Goal: Use online tool/utility: Utilize a website feature to perform a specific function

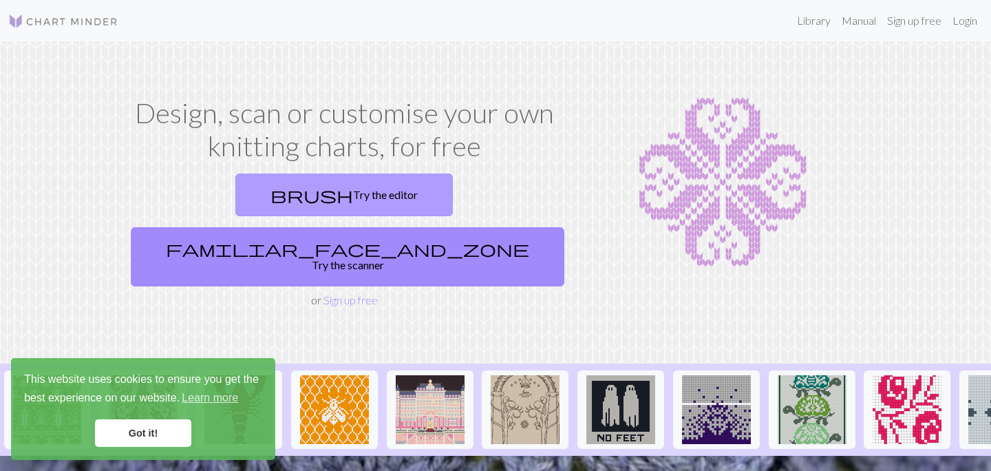
click at [235, 187] on link "brush Try the editor" at bounding box center [344, 194] width 218 height 43
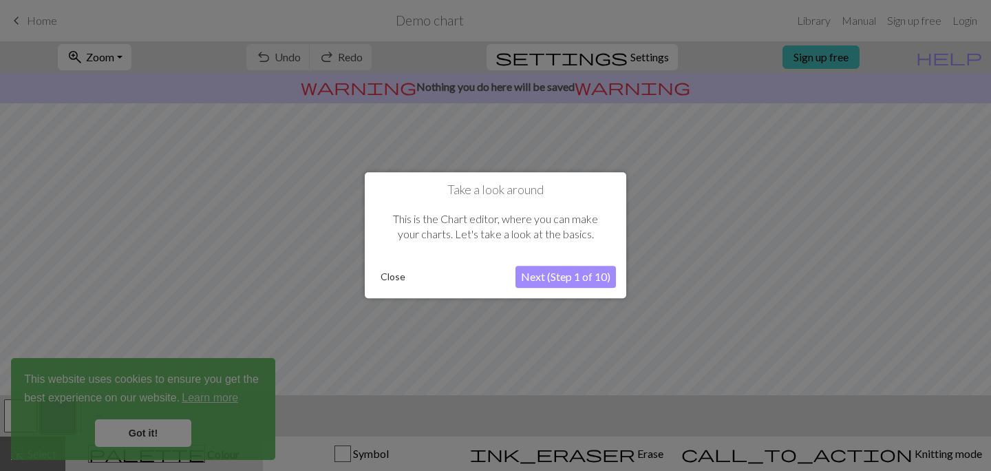
click at [390, 279] on button "Close" at bounding box center [393, 277] width 36 height 21
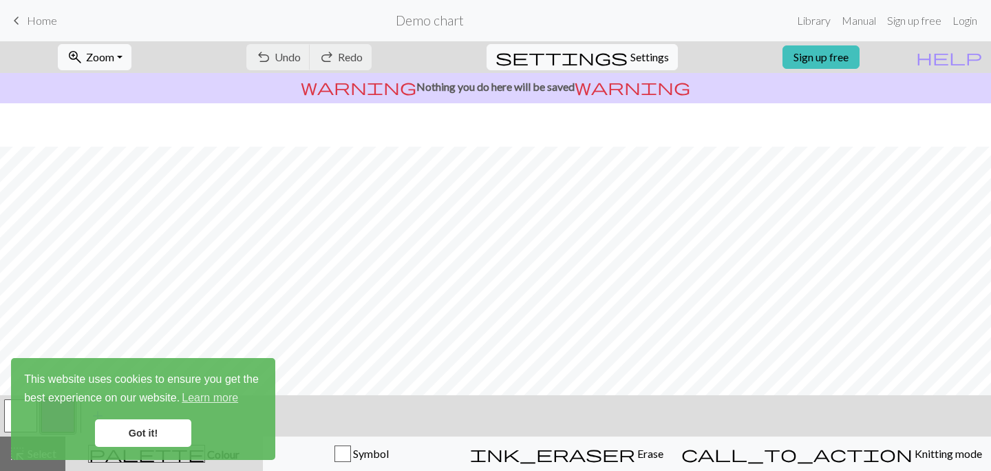
scroll to position [211, 0]
click at [611, 53] on span "settings" at bounding box center [562, 56] width 132 height 19
select select "aran"
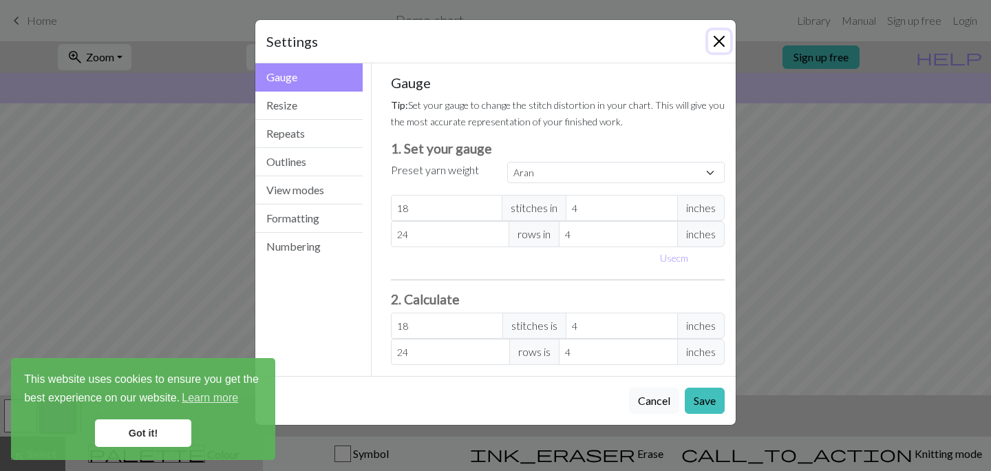
click at [711, 33] on button "Close" at bounding box center [719, 41] width 22 height 22
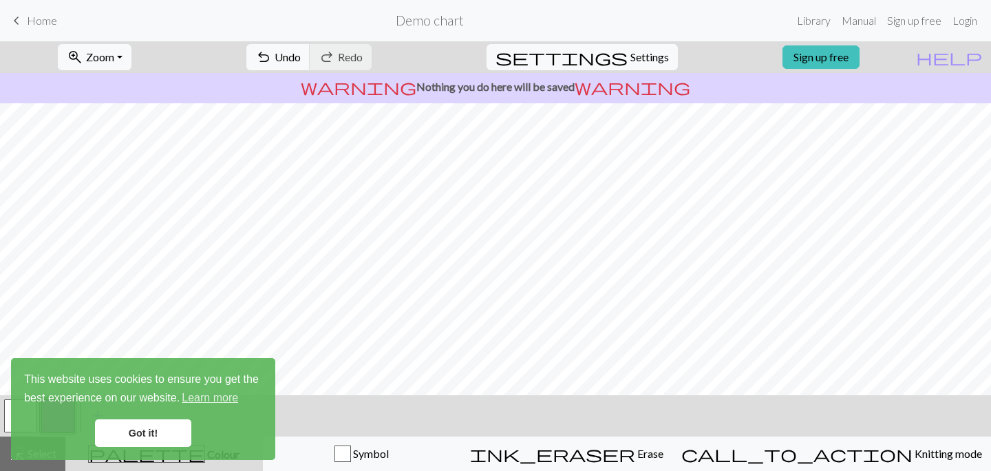
click at [47, 19] on span "Home" at bounding box center [42, 20] width 30 height 13
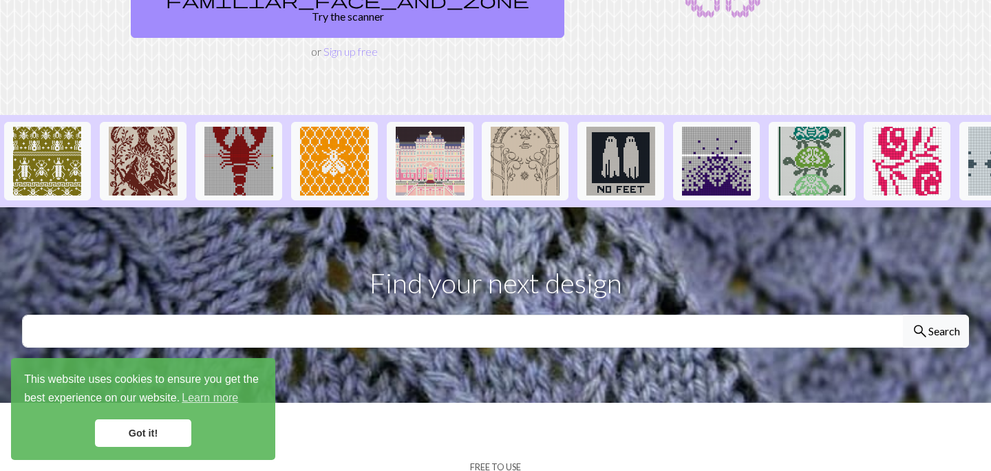
scroll to position [262, 0]
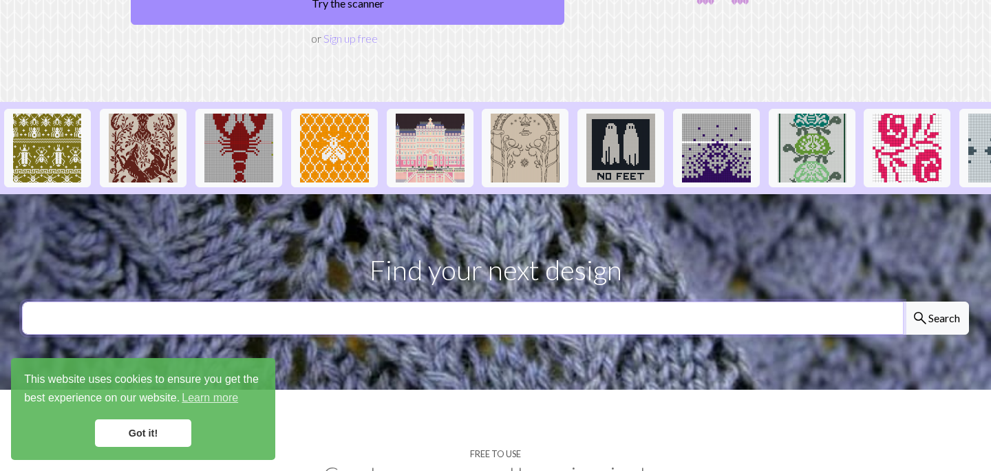
click at [318, 302] on input "text" at bounding box center [463, 318] width 882 height 33
type input "flame"
click at [903, 302] on button "search Search" at bounding box center [936, 318] width 66 height 33
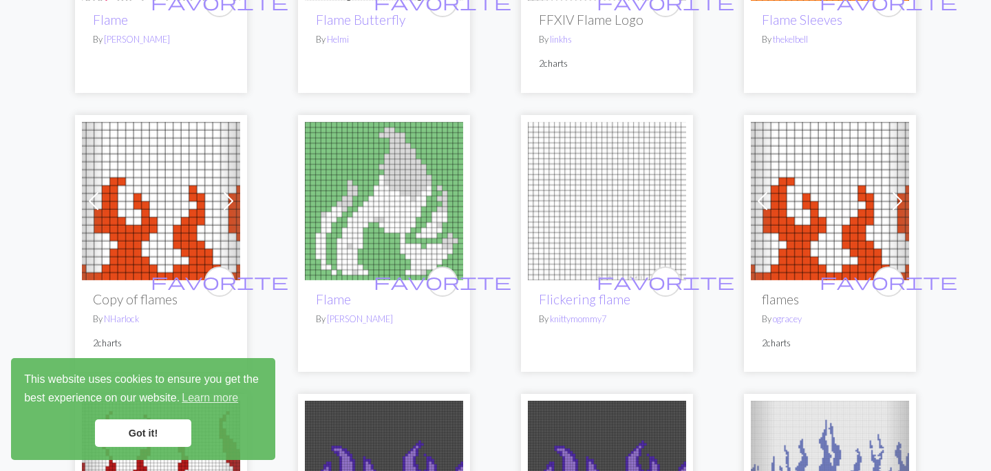
scroll to position [347, 0]
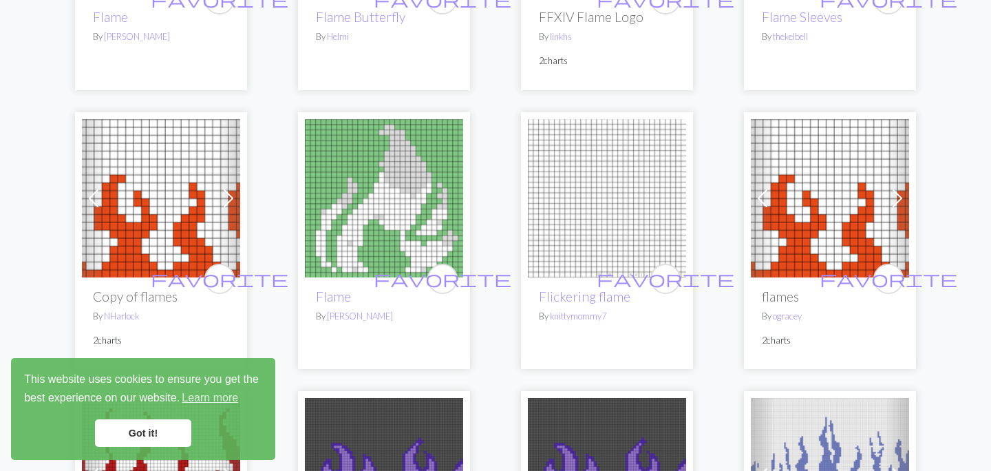
click at [186, 230] on img at bounding box center [161, 198] width 158 height 158
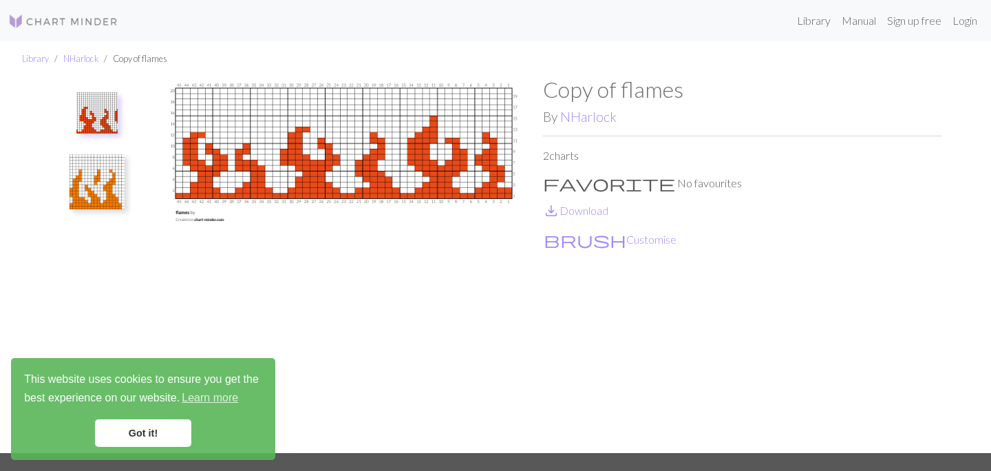
click at [93, 198] on img at bounding box center [97, 181] width 55 height 55
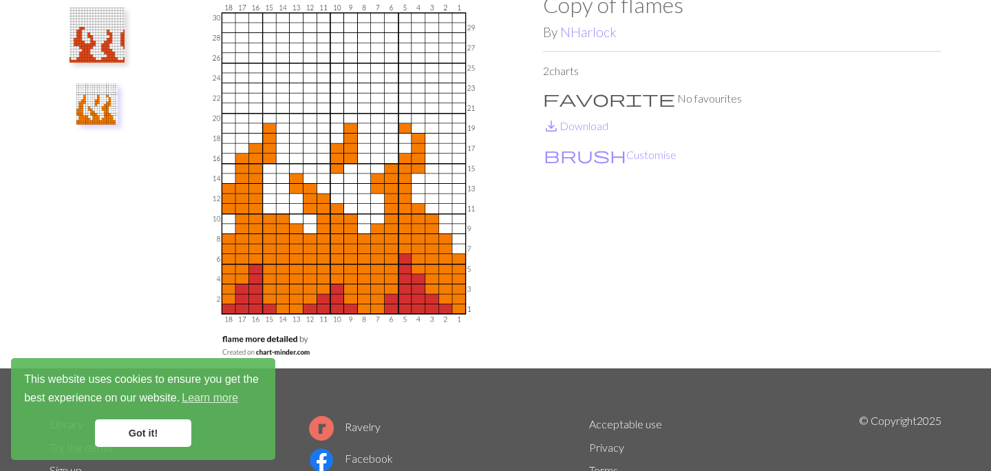
scroll to position [88, 0]
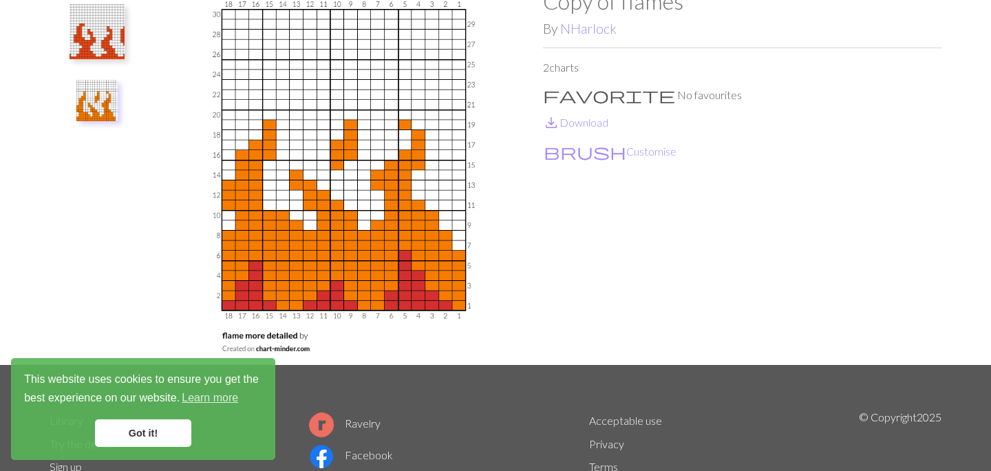
click at [89, 107] on img at bounding box center [96, 100] width 41 height 41
